Goal: Information Seeking & Learning: Learn about a topic

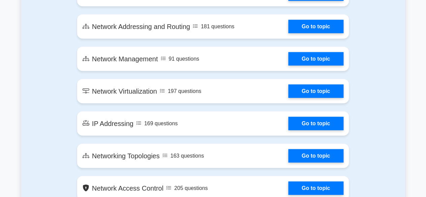
scroll to position [793, 0]
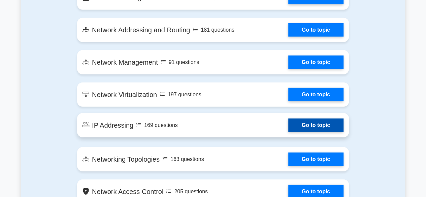
click at [288, 126] on link "Go to topic" at bounding box center [315, 124] width 55 height 13
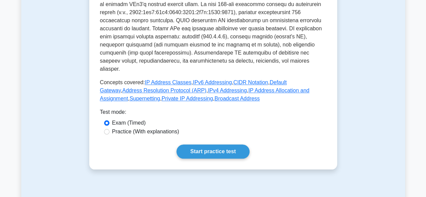
scroll to position [249, 0]
click at [108, 129] on input "Practice (With explanations)" at bounding box center [106, 131] width 5 height 5
radio input "true"
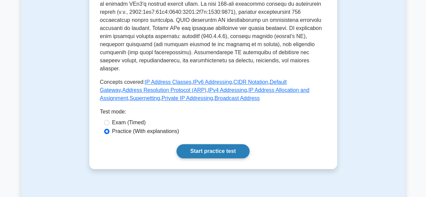
click at [189, 144] on link "Start practice test" at bounding box center [212, 151] width 73 height 14
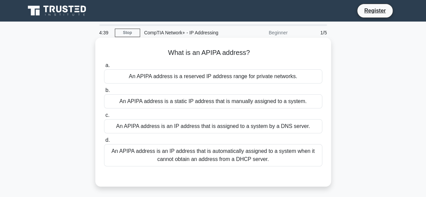
click at [144, 80] on div "An APIPA address is a reserved IP address range for private networks." at bounding box center [213, 76] width 218 height 14
click at [104, 68] on input "a. An APIPA address is a reserved IP address range for private networks." at bounding box center [104, 65] width 0 height 4
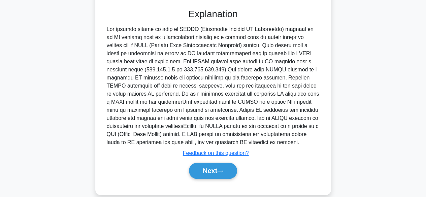
scroll to position [178, 0]
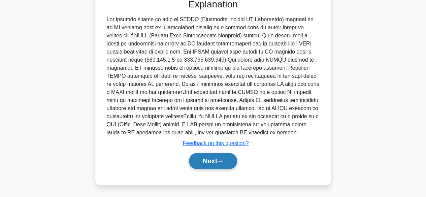
click at [209, 165] on button "Next" at bounding box center [213, 161] width 48 height 16
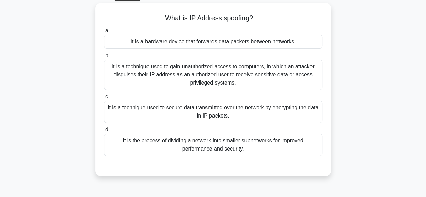
scroll to position [31, 0]
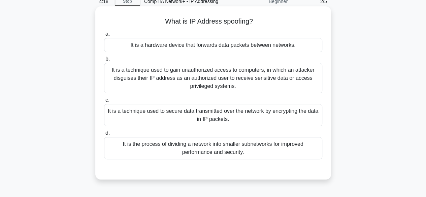
click at [239, 81] on div "It is a technique used to gain unauthorized access to computers, in which an at…" at bounding box center [213, 78] width 218 height 30
click at [104, 61] on input "b. It is a technique used to gain unauthorized access to computers, in which an…" at bounding box center [104, 59] width 0 height 4
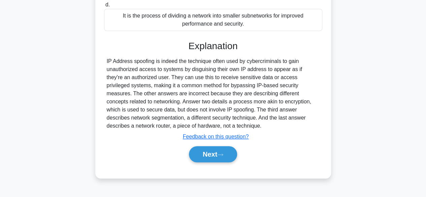
scroll to position [167, 0]
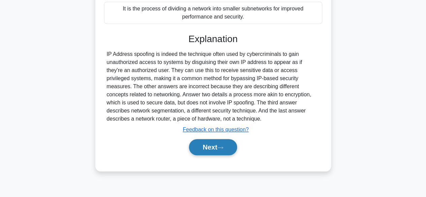
click at [227, 146] on button "Next" at bounding box center [213, 147] width 48 height 16
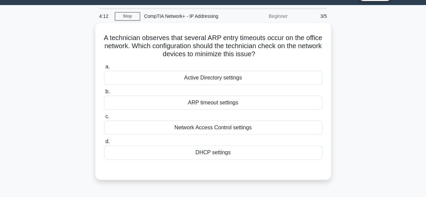
scroll to position [16, 0]
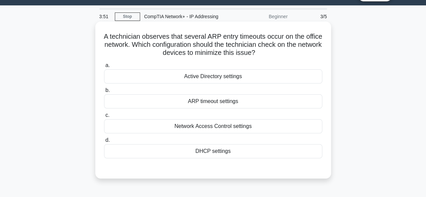
click at [203, 104] on div "ARP timeout settings" at bounding box center [213, 101] width 218 height 14
click at [104, 93] on input "b. ARP timeout settings" at bounding box center [104, 90] width 0 height 4
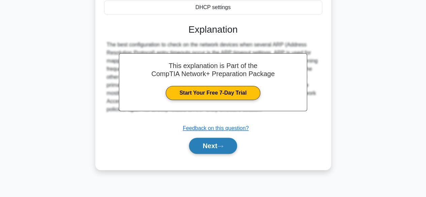
scroll to position [160, 0]
click at [211, 144] on button "Next" at bounding box center [213, 145] width 48 height 16
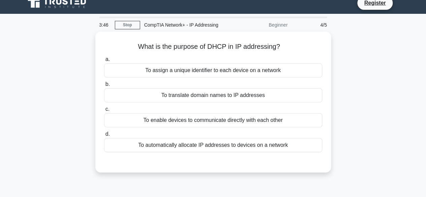
scroll to position [0, 0]
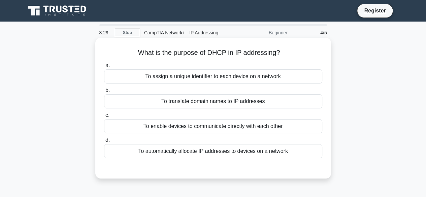
click at [212, 154] on div "To automatically allocate IP addresses to devices on a network" at bounding box center [213, 151] width 218 height 14
click at [104, 142] on input "d. To automatically allocate IP addresses to devices on a network" at bounding box center [104, 140] width 0 height 4
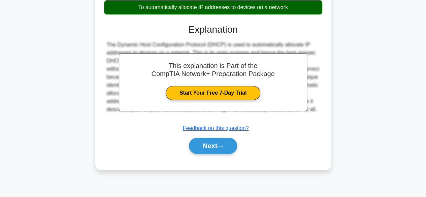
scroll to position [145, 0]
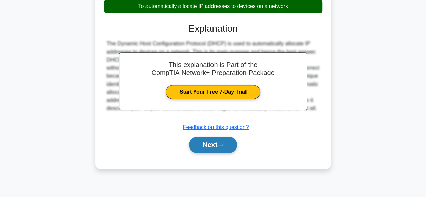
click at [216, 148] on button "Next" at bounding box center [213, 145] width 48 height 16
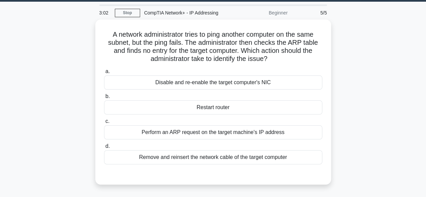
scroll to position [20, 0]
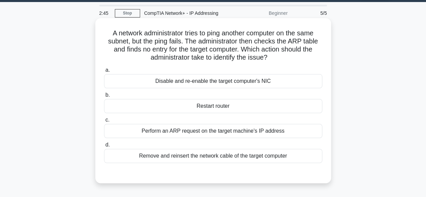
click at [210, 132] on div "Perform an ARP request on the target machine's IP address" at bounding box center [213, 131] width 218 height 14
click at [104, 122] on input "c. Perform an ARP request on the target machine's IP address" at bounding box center [104, 120] width 0 height 4
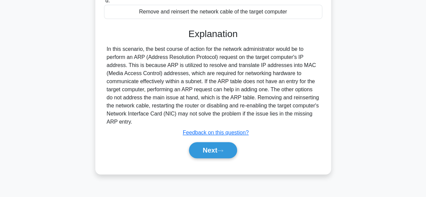
scroll to position [167, 0]
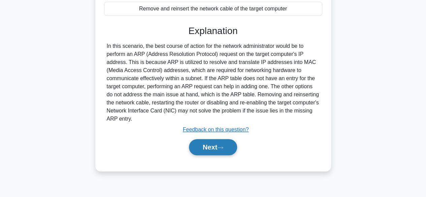
click at [220, 150] on button "Next" at bounding box center [213, 147] width 48 height 16
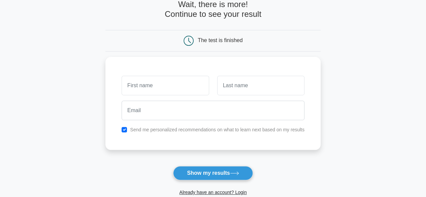
scroll to position [38, 0]
click at [232, 168] on button "Show my results" at bounding box center [212, 173] width 79 height 14
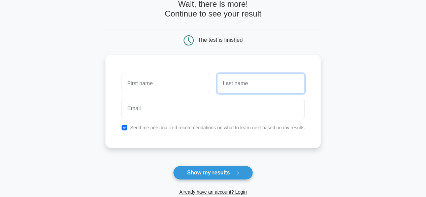
click at [234, 88] on input "text" at bounding box center [260, 84] width 87 height 20
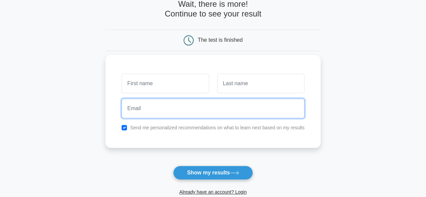
click at [189, 102] on input "email" at bounding box center [212, 109] width 183 height 20
type input "z"
type input "abc@gmail.com"
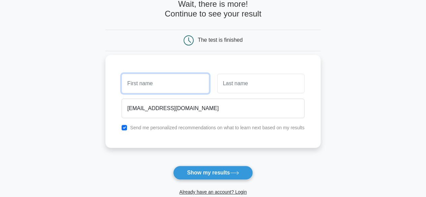
click at [145, 84] on input "text" at bounding box center [164, 84] width 87 height 20
type input "a"
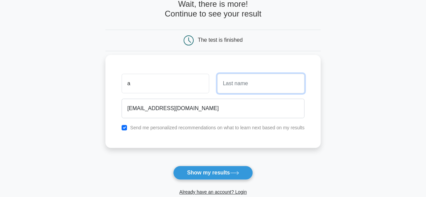
click at [229, 82] on input "text" at bounding box center [260, 84] width 87 height 20
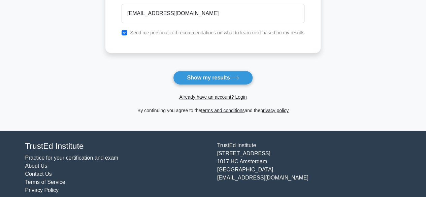
scroll to position [140, 0]
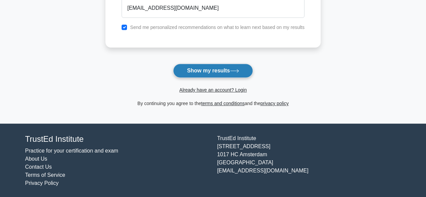
type input "b"
click at [216, 75] on button "Show my results" at bounding box center [212, 71] width 79 height 14
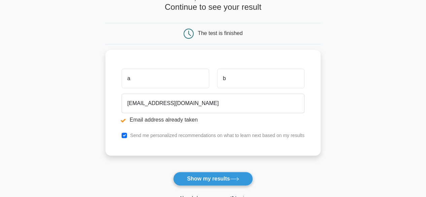
scroll to position [70, 0]
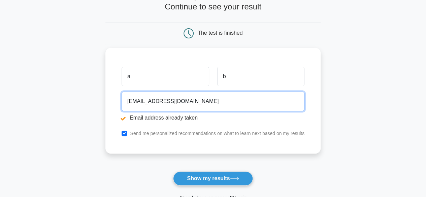
click at [135, 102] on input "abc@gmail.com" at bounding box center [212, 102] width 183 height 20
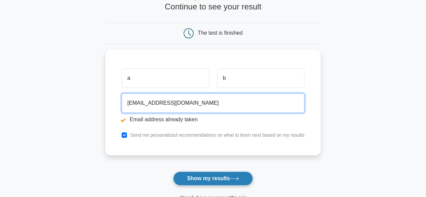
type input "mc123@gmail.com"
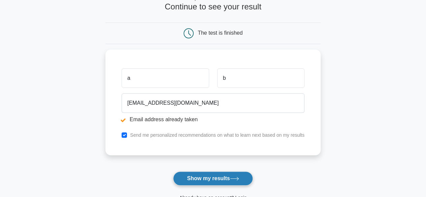
click at [206, 172] on button "Show my results" at bounding box center [212, 178] width 79 height 14
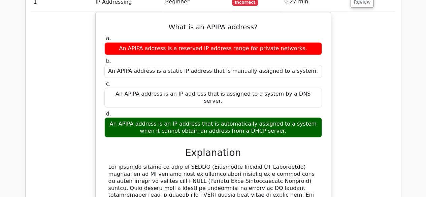
scroll to position [514, 0]
